Goal: Register for event/course

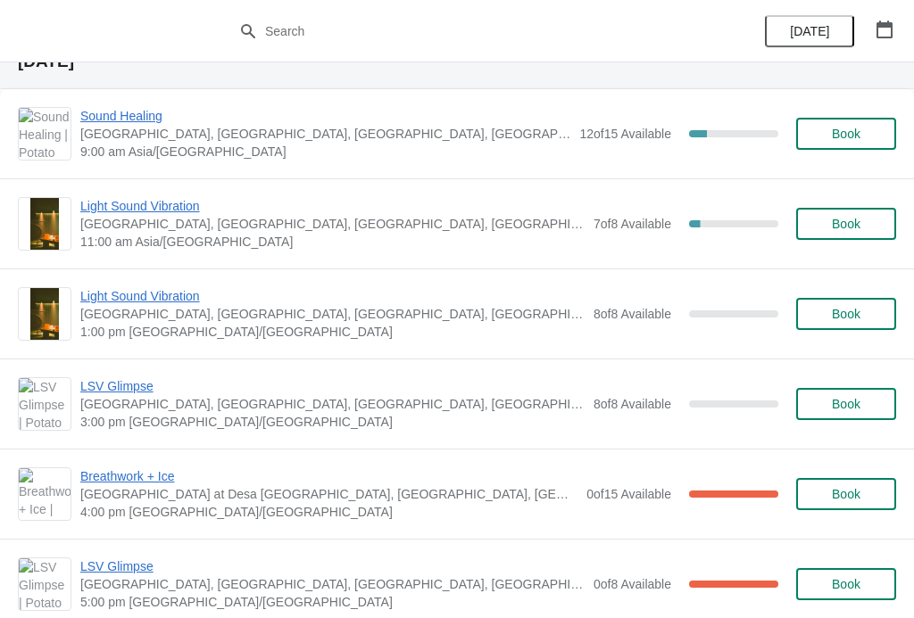
scroll to position [991, 0]
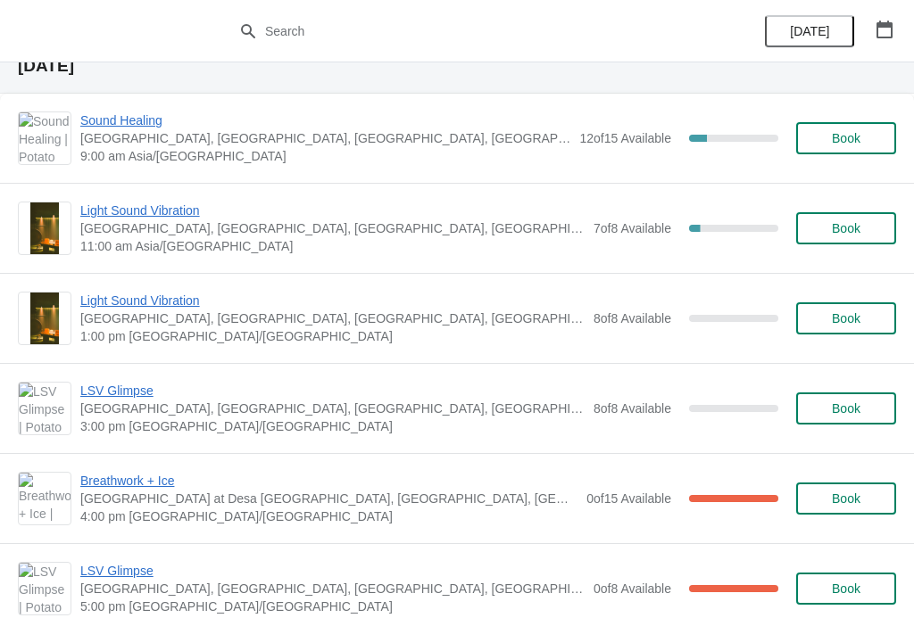
click at [43, 409] on img at bounding box center [45, 409] width 52 height 52
click at [135, 399] on span "LSV Glimpse" at bounding box center [332, 391] width 504 height 18
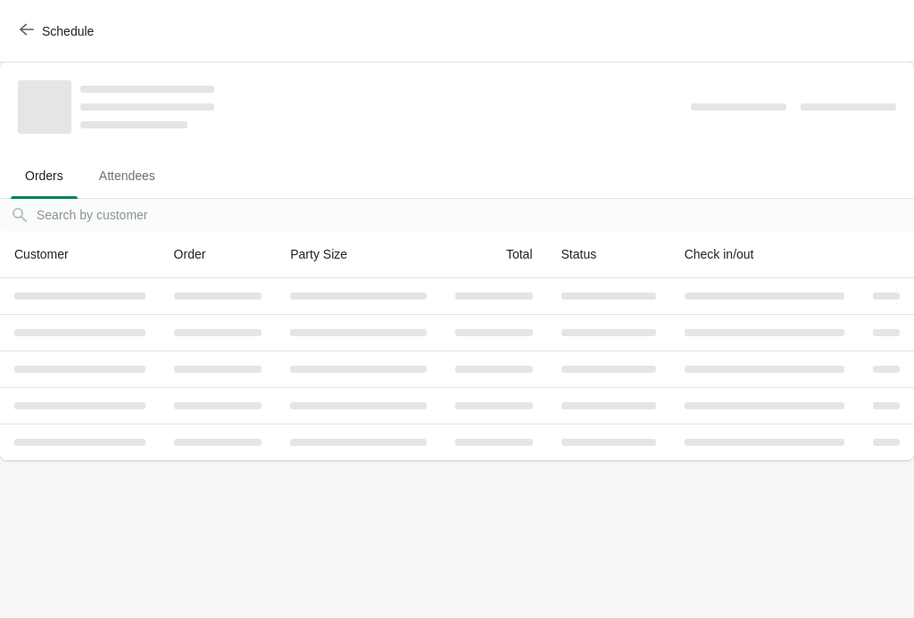
scroll to position [0, 0]
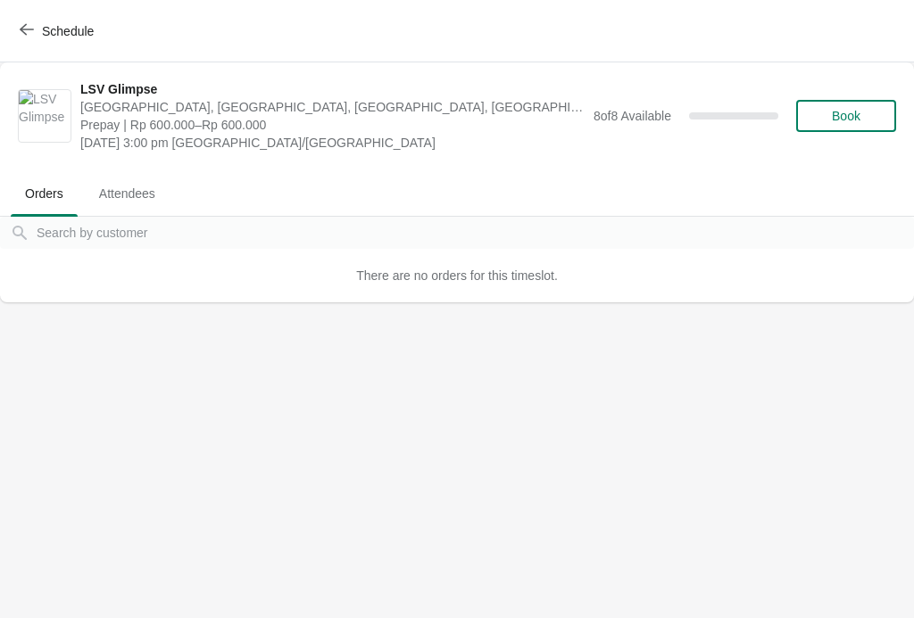
click at [57, 128] on img at bounding box center [45, 116] width 52 height 52
click at [46, 102] on img at bounding box center [45, 116] width 52 height 52
click at [106, 87] on span "LSV Glimpse" at bounding box center [332, 89] width 504 height 18
click at [138, 189] on span "Attendees" at bounding box center [127, 194] width 85 height 32
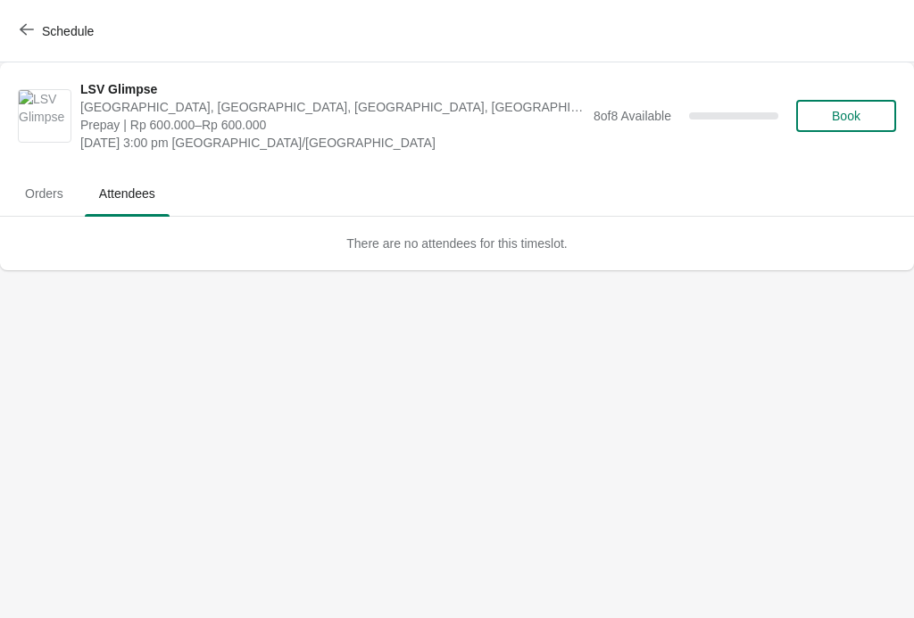
click at [57, 93] on img at bounding box center [45, 116] width 52 height 52
click at [118, 88] on span "LSV Glimpse" at bounding box center [332, 89] width 504 height 18
click at [45, 18] on button "Schedule" at bounding box center [58, 31] width 99 height 32
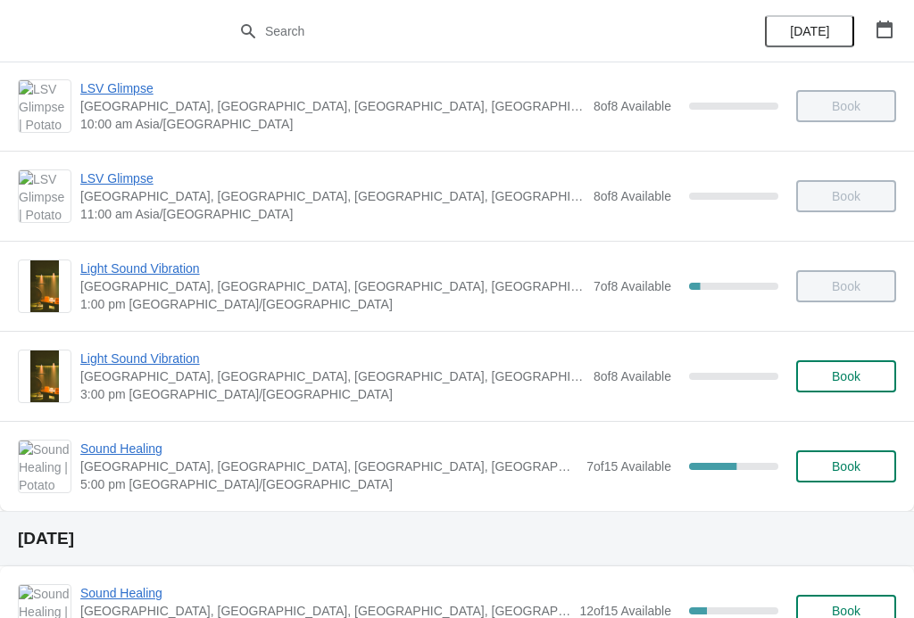
scroll to position [534, 0]
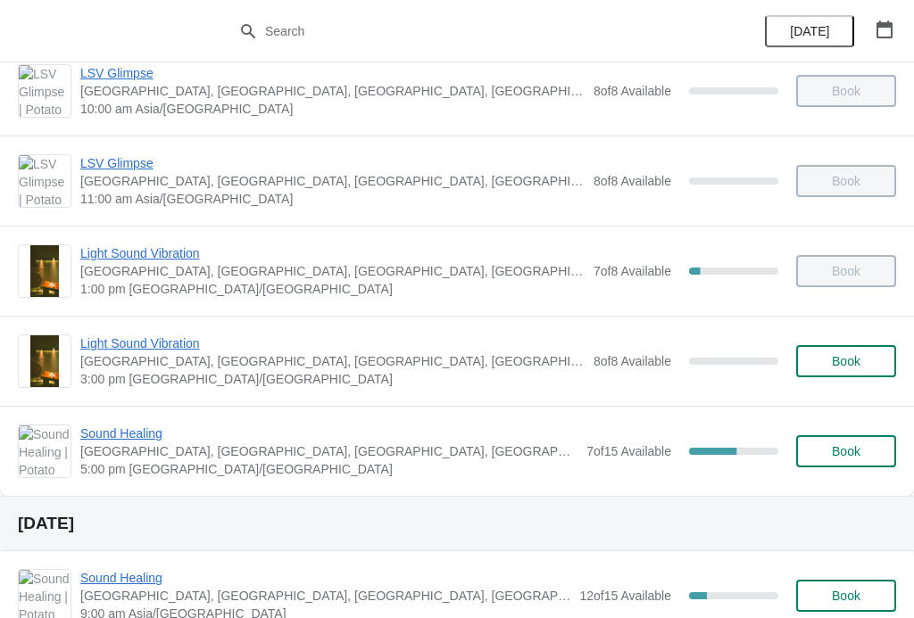
click at [102, 426] on span "Sound Healing" at bounding box center [328, 434] width 497 height 18
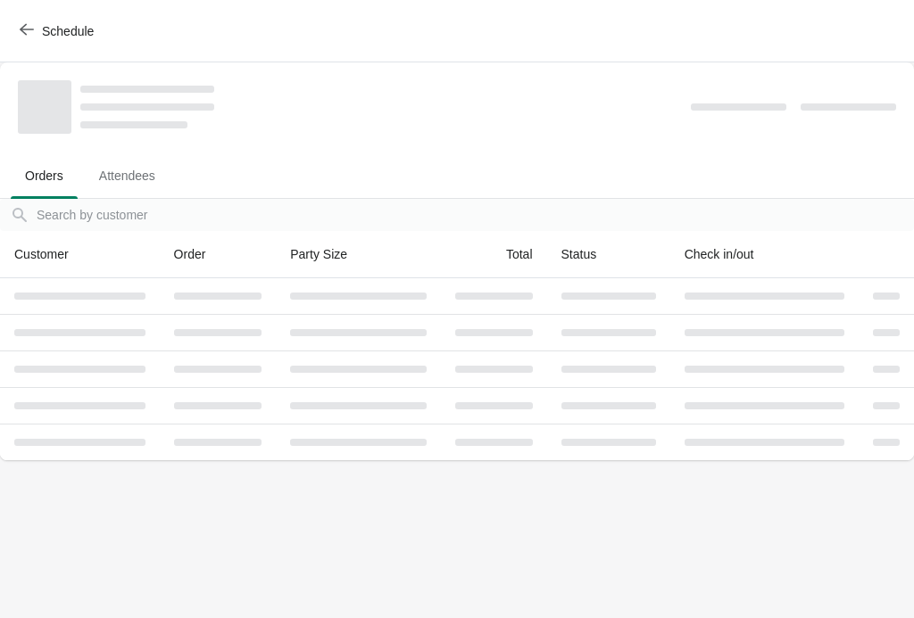
scroll to position [0, 0]
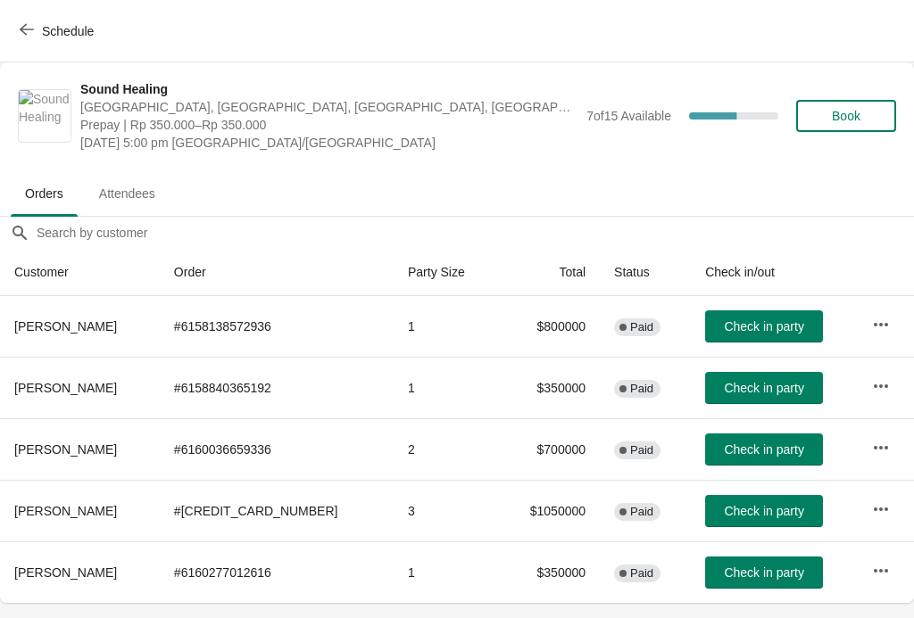
click at [33, 7] on div "Schedule" at bounding box center [457, 31] width 914 height 62
click at [16, 15] on button "Schedule" at bounding box center [58, 31] width 99 height 32
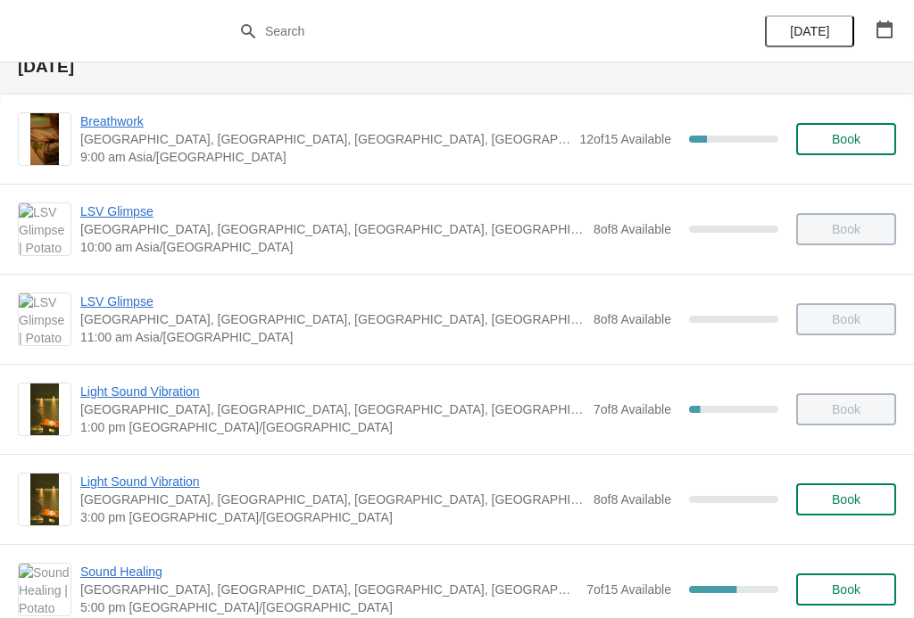
scroll to position [410, 0]
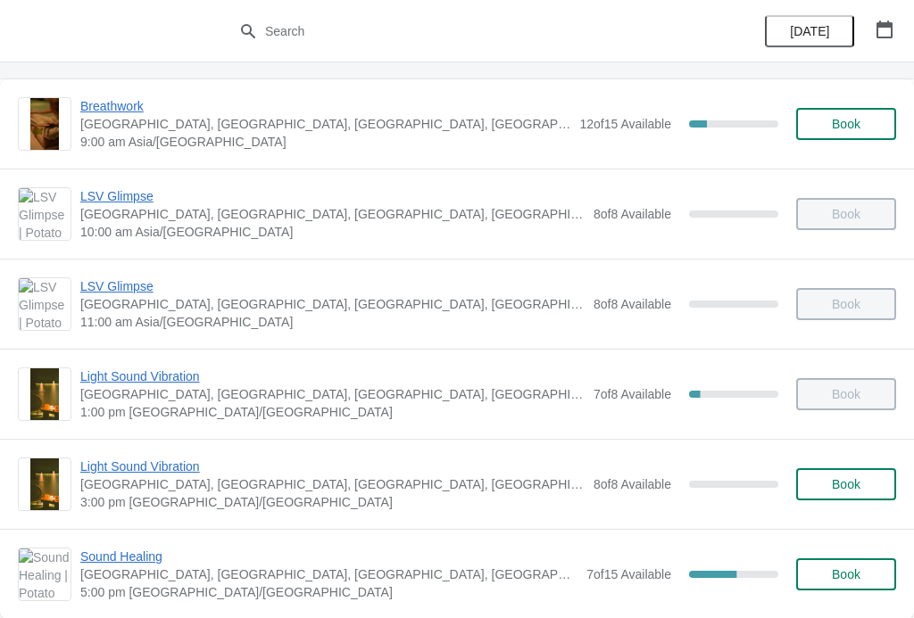
click at [96, 370] on span "Light Sound Vibration" at bounding box center [332, 377] width 504 height 18
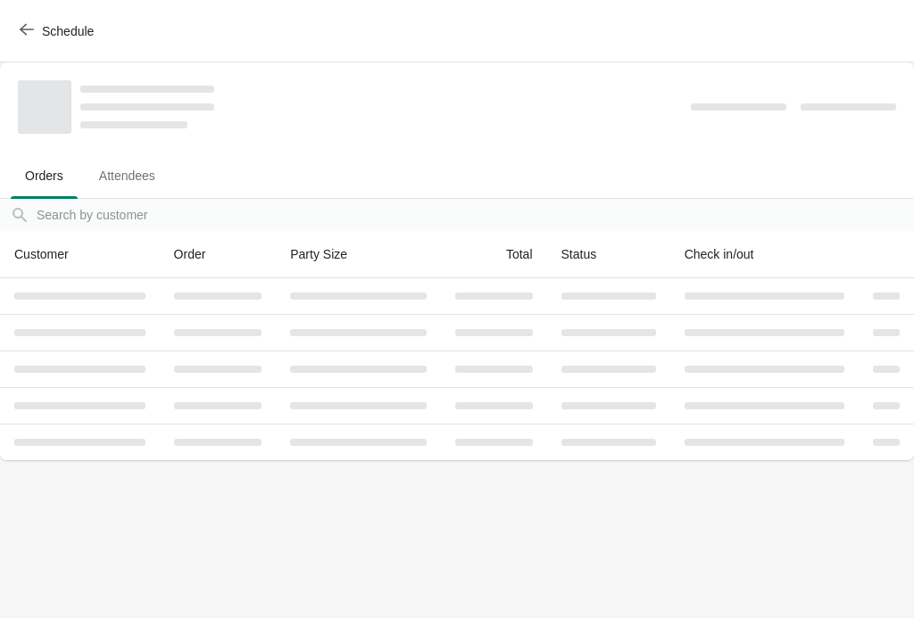
scroll to position [0, 0]
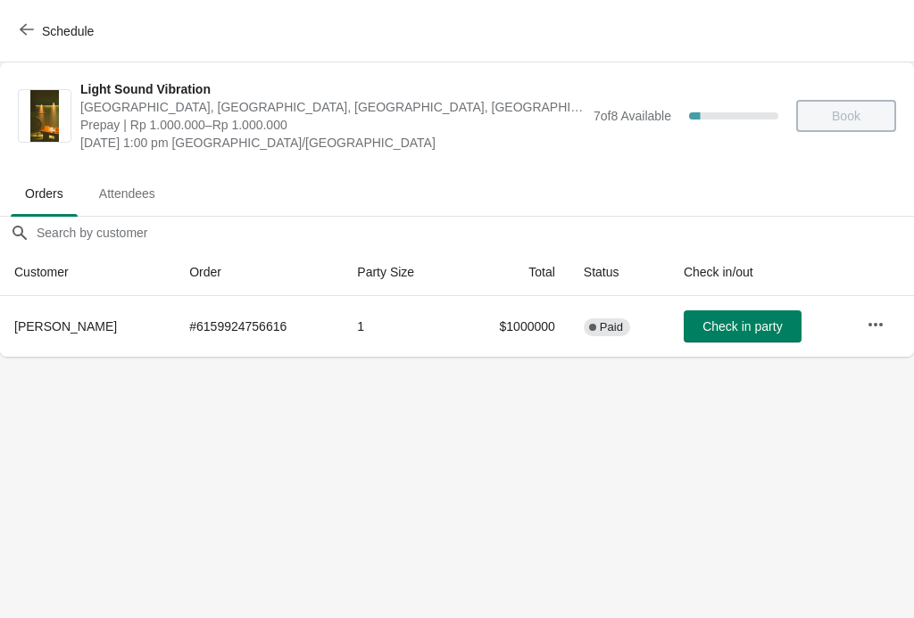
click at [20, 22] on icon "button" at bounding box center [27, 29] width 14 height 14
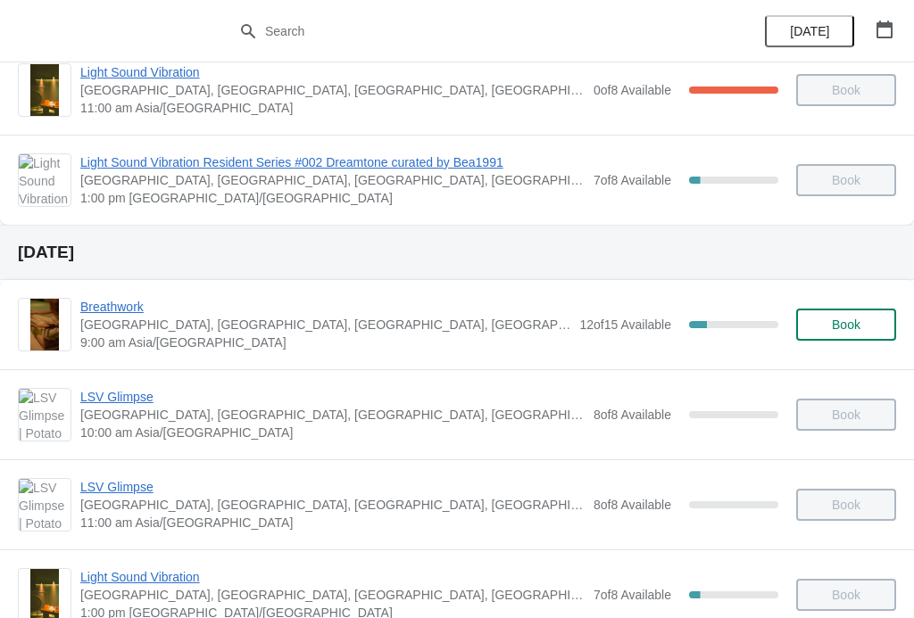
scroll to position [211, 0]
